Goal: Information Seeking & Learning: Learn about a topic

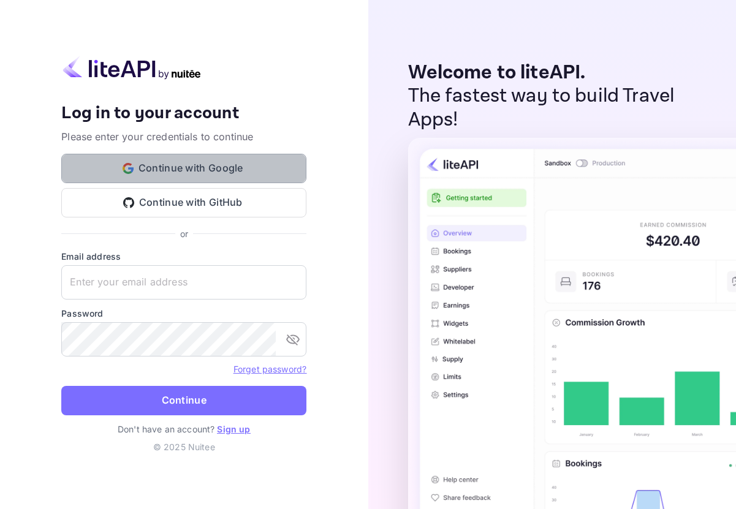
click at [257, 172] on button "Continue with Google" at bounding box center [183, 168] width 245 height 29
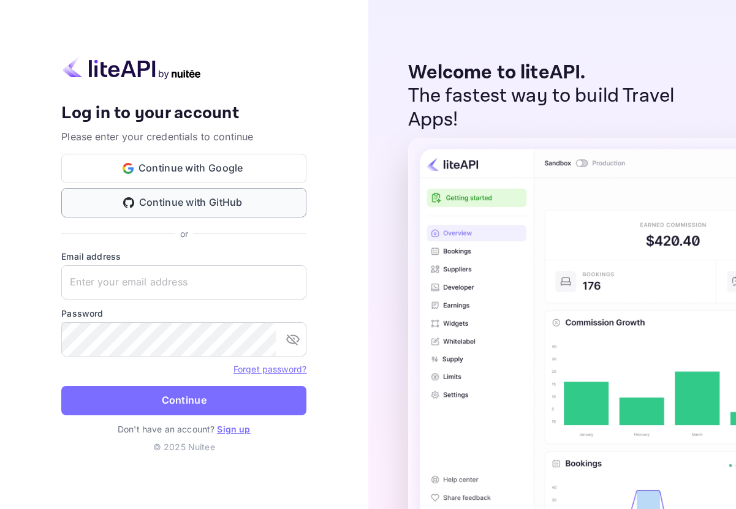
click at [183, 195] on button "Continue with GitHub" at bounding box center [183, 202] width 245 height 29
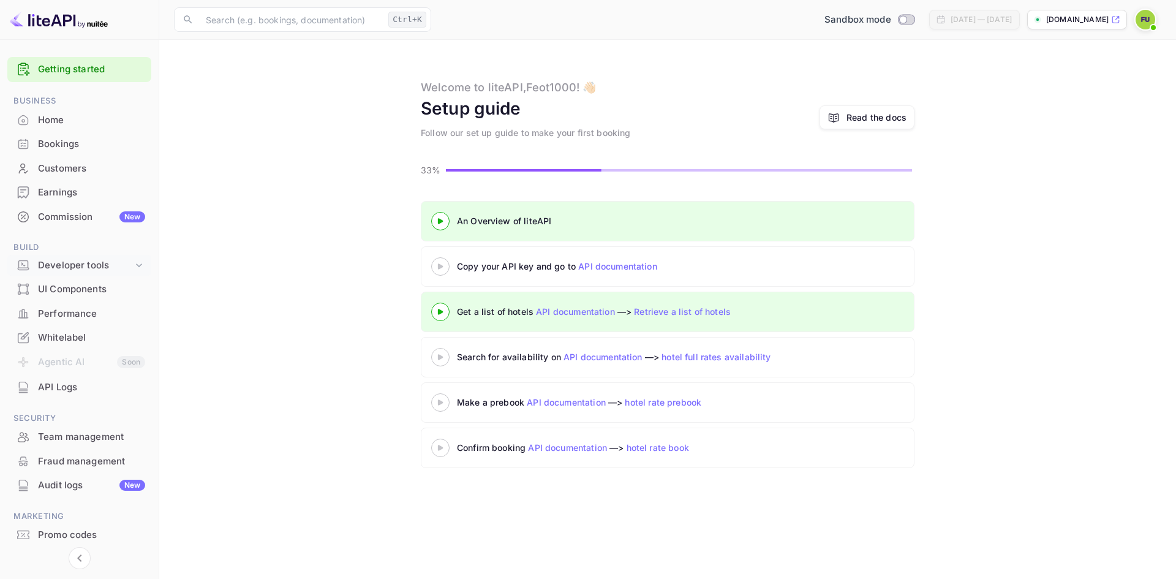
click at [125, 258] on div "Developer tools" at bounding box center [85, 265] width 95 height 14
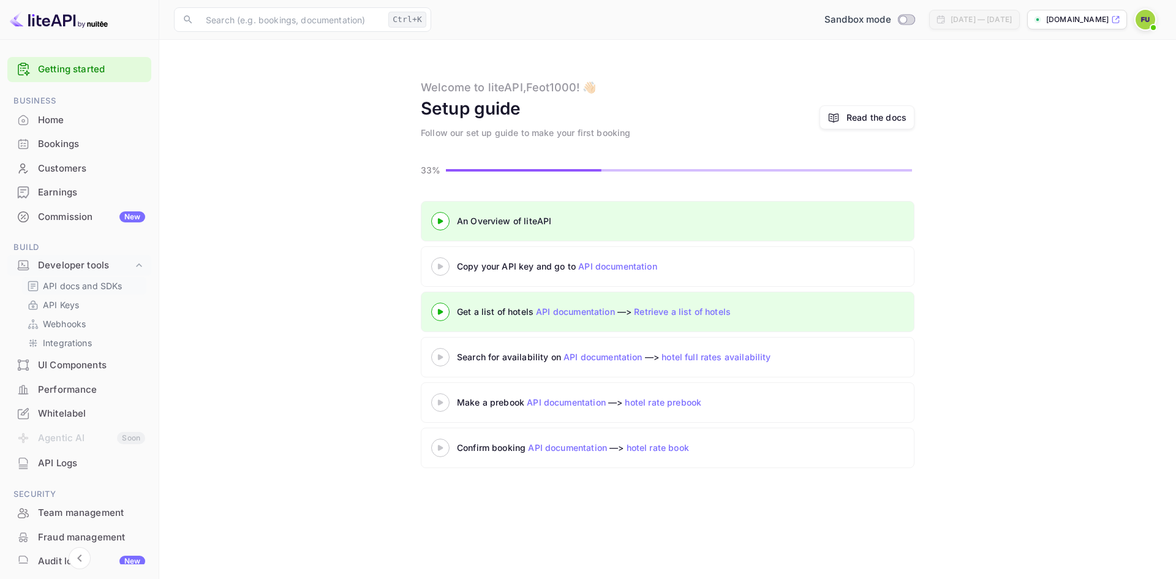
click at [101, 288] on p "API docs and SDKs" at bounding box center [83, 285] width 80 height 13
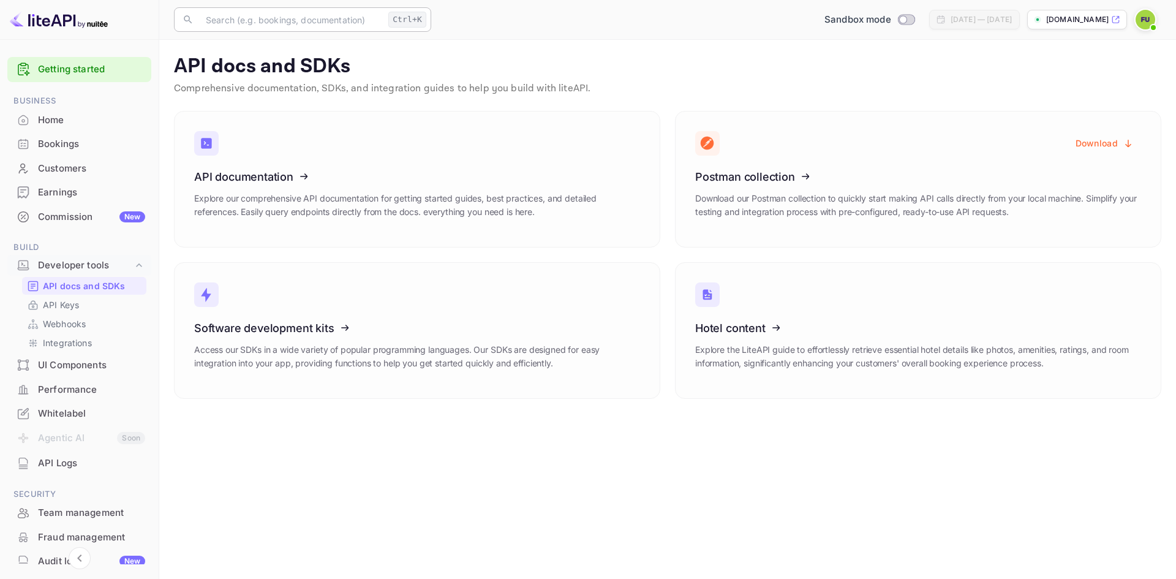
click at [368, 29] on input "text" at bounding box center [290, 19] width 185 height 25
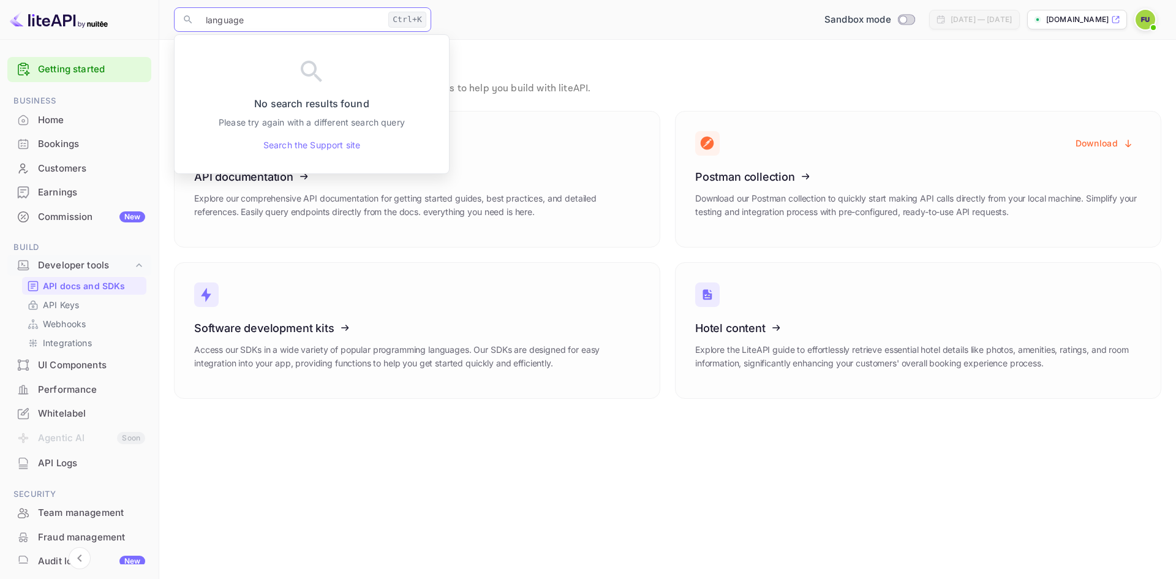
type input "language"
click at [601, 42] on main "API docs and SDKs Comprehensive documentation, SDKs, and integration guides to …" at bounding box center [667, 309] width 1017 height 539
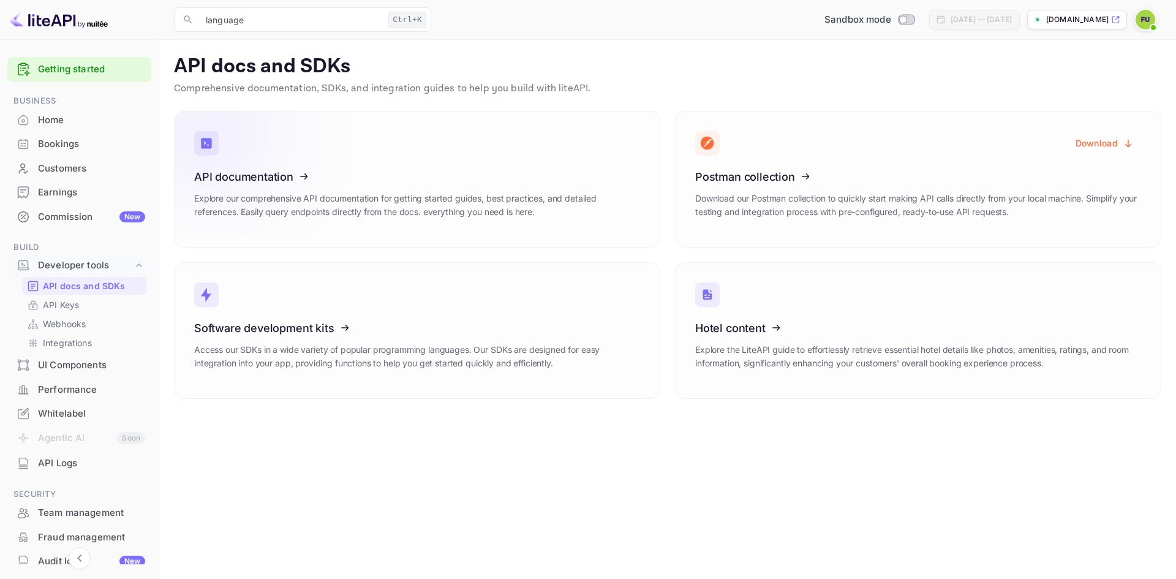
click at [442, 168] on link "API documentation Explore our comprehensive API documentation for getting start…" at bounding box center [417, 179] width 486 height 137
click at [733, 194] on icon at bounding box center [771, 174] width 190 height 126
click at [745, 167] on icon at bounding box center [771, 174] width 190 height 126
click at [1097, 145] on button "Download" at bounding box center [1104, 143] width 73 height 24
